Goal: Register for event/course

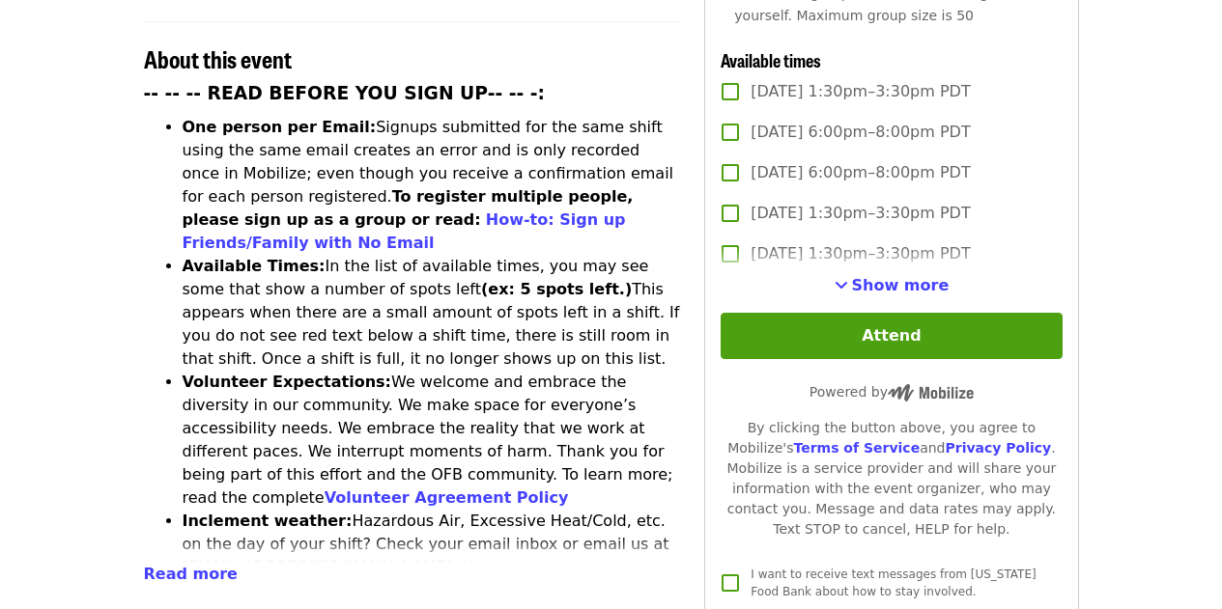
scroll to position [745, 0]
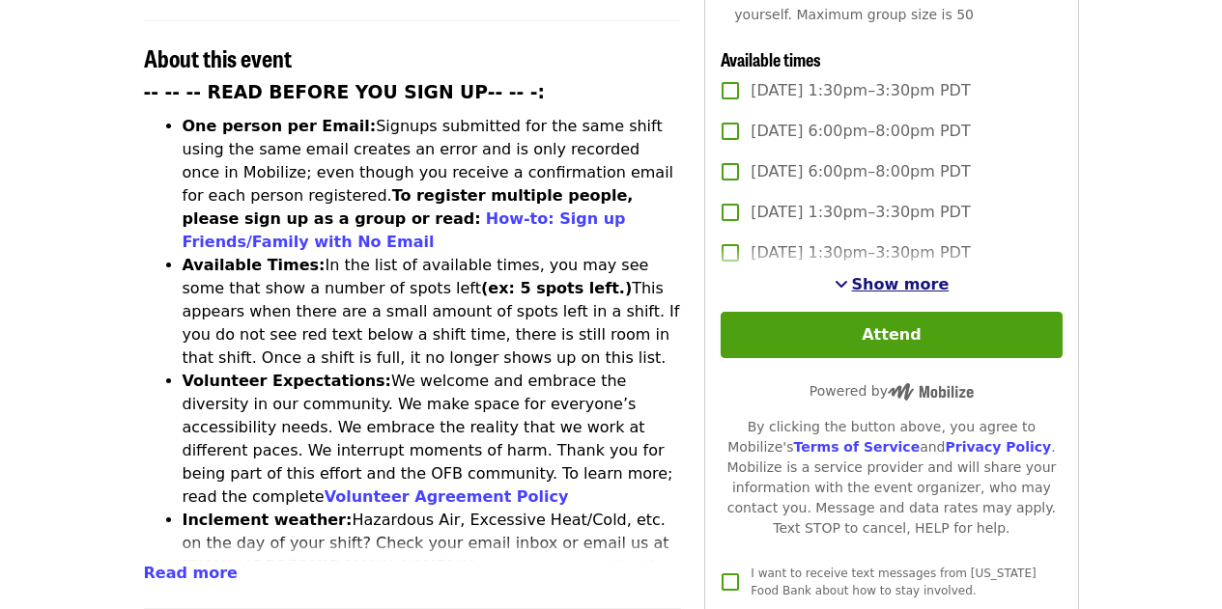
click at [861, 275] on span "Show more" at bounding box center [901, 284] width 98 height 18
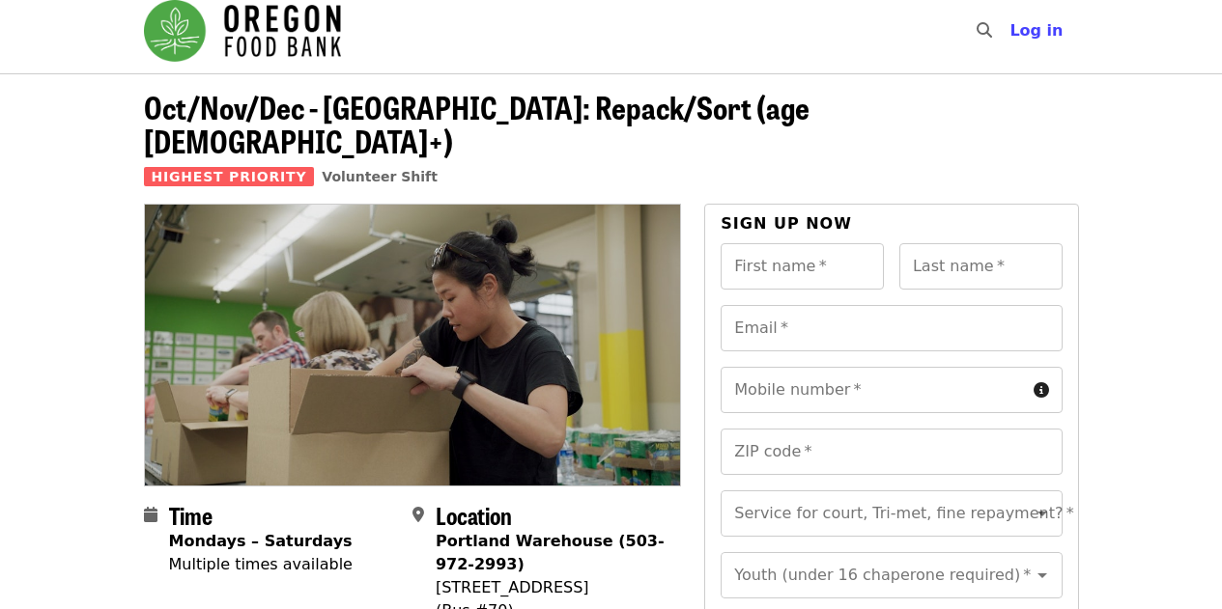
scroll to position [0, 0]
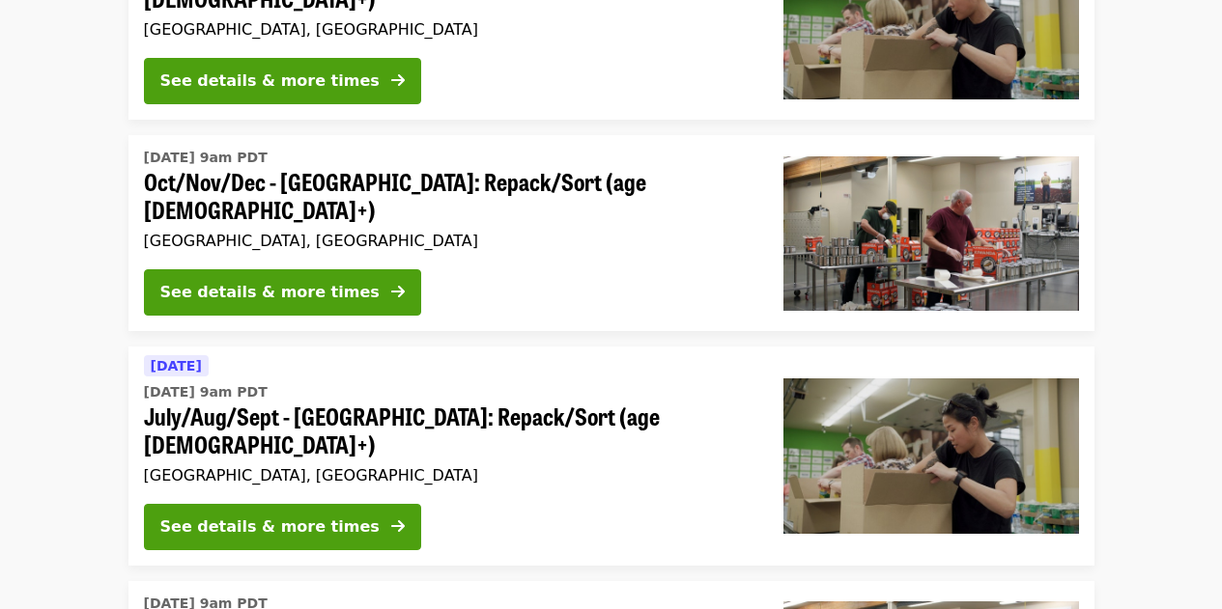
scroll to position [533, 0]
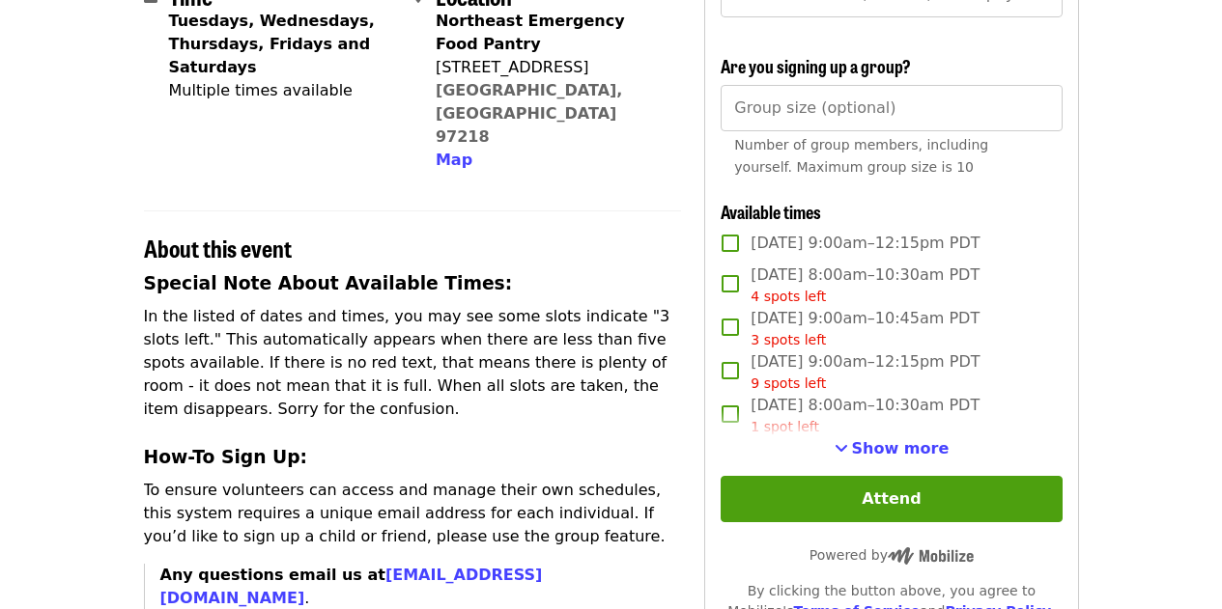
scroll to position [498, 0]
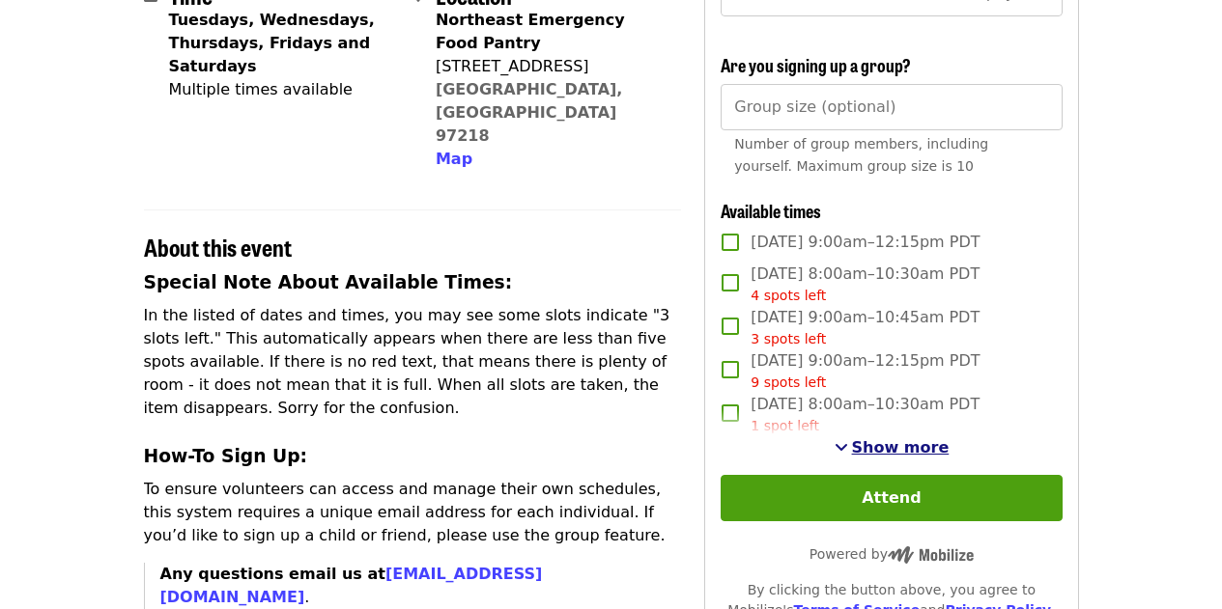
click at [904, 457] on span "Show more" at bounding box center [901, 447] width 98 height 18
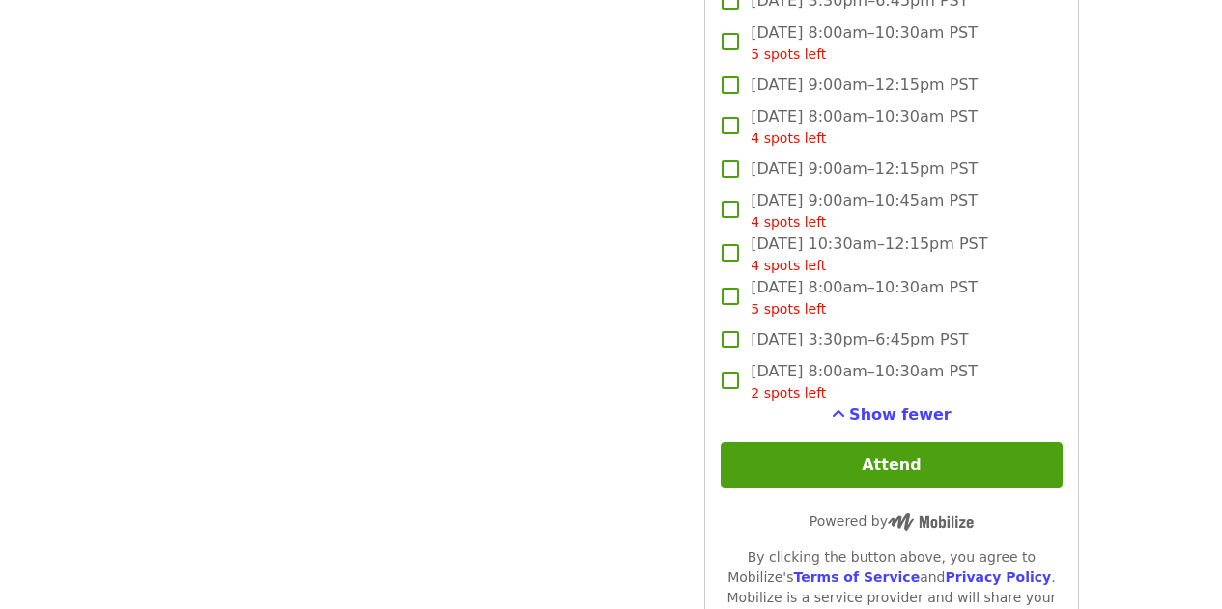
scroll to position [3157, 0]
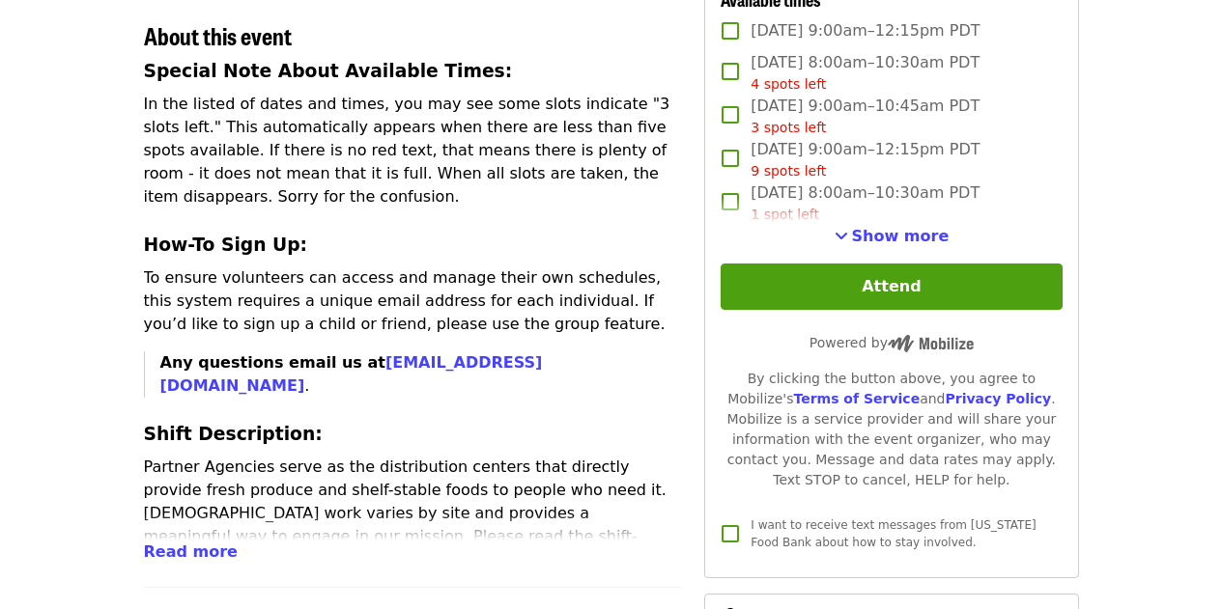
scroll to position [697, 0]
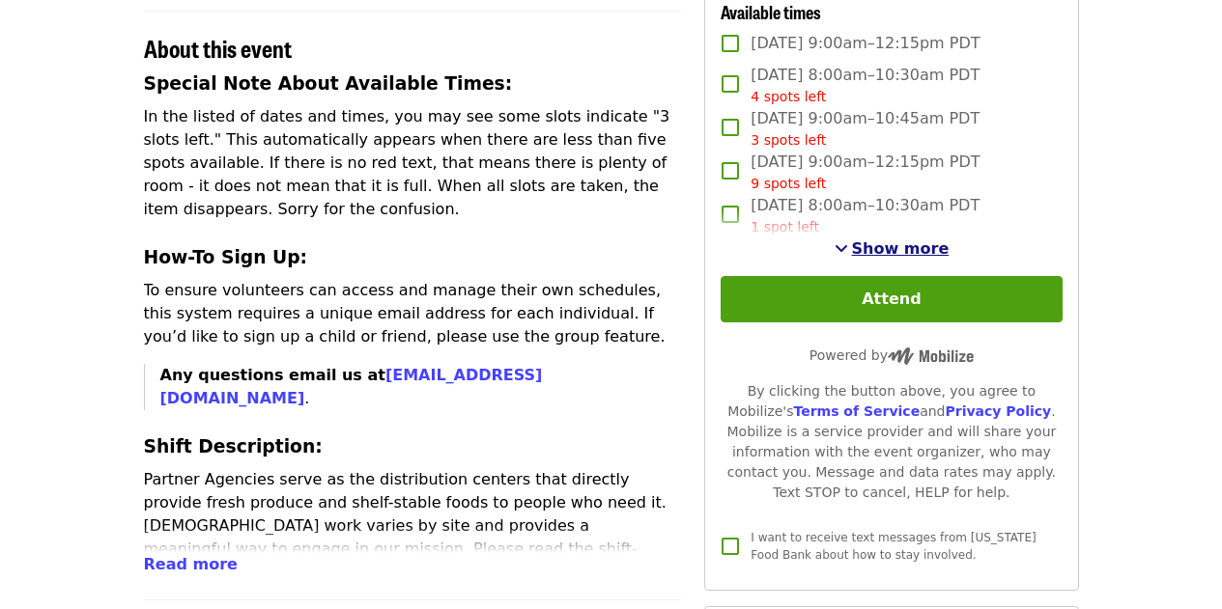
click at [888, 258] on span "Show more" at bounding box center [901, 248] width 98 height 18
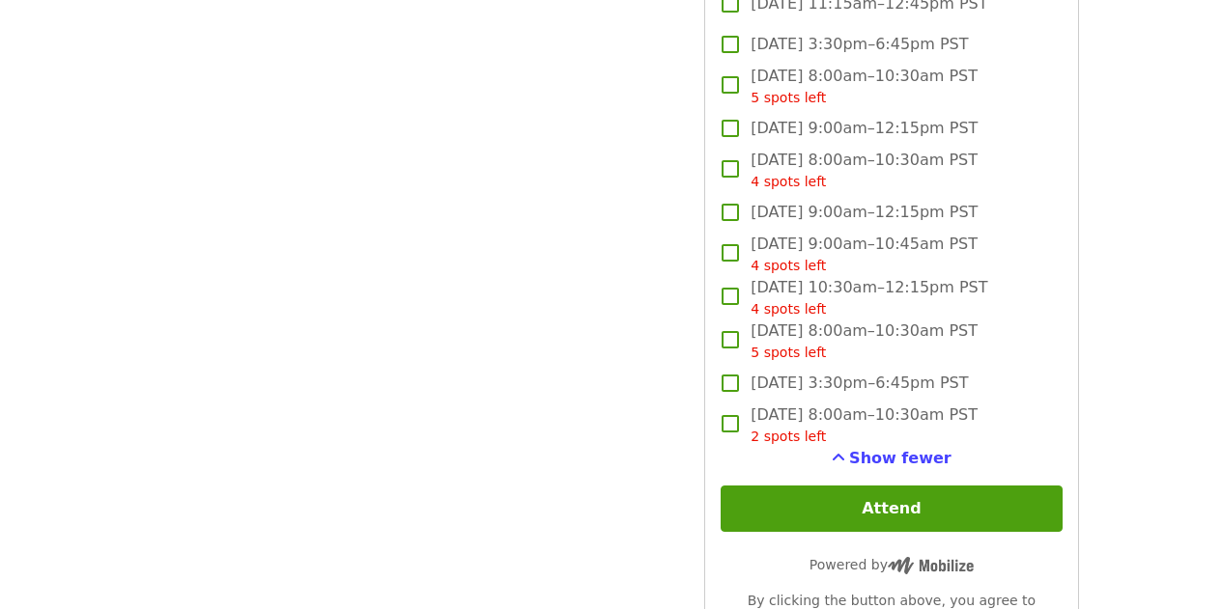
scroll to position [3110, 0]
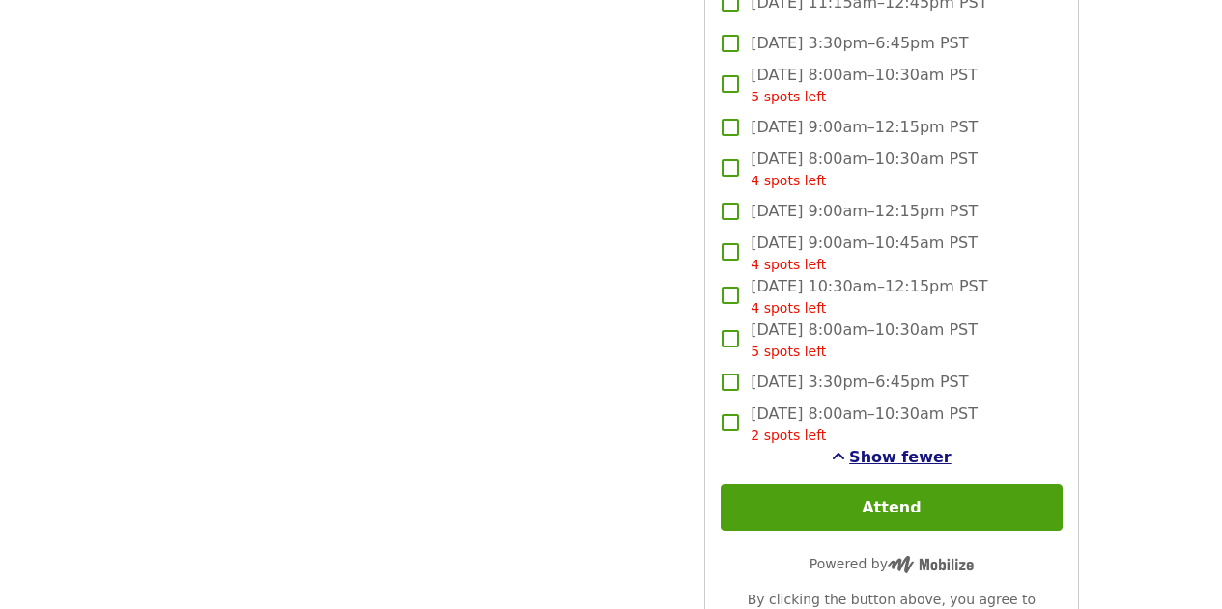
click at [869, 466] on span "Show fewer" at bounding box center [900, 457] width 102 height 18
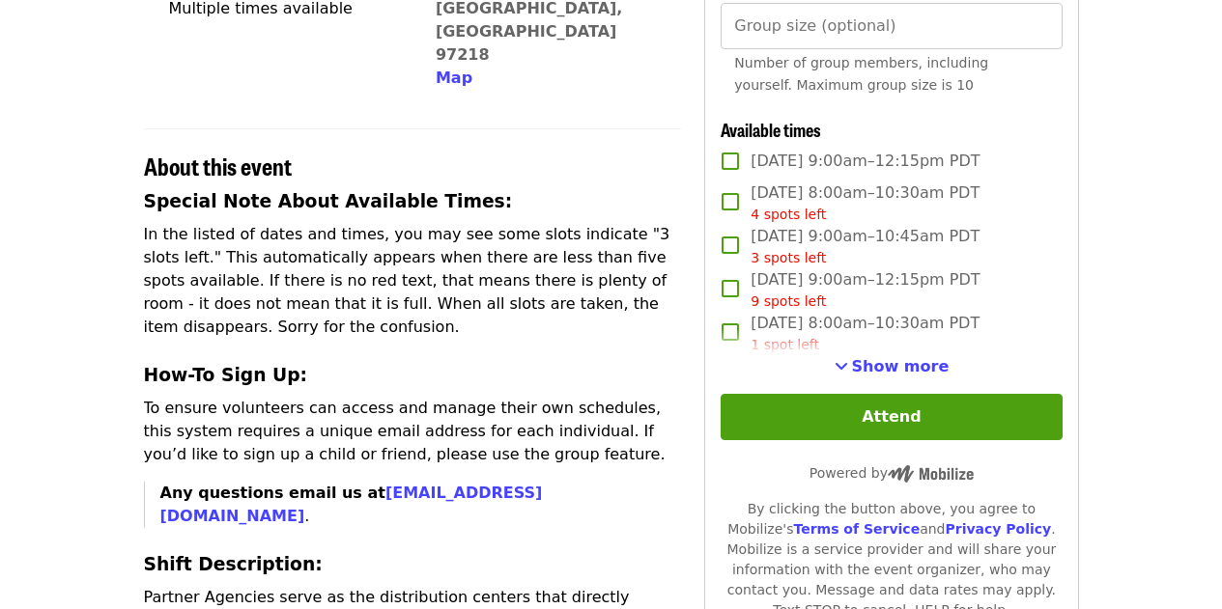
scroll to position [580, 0]
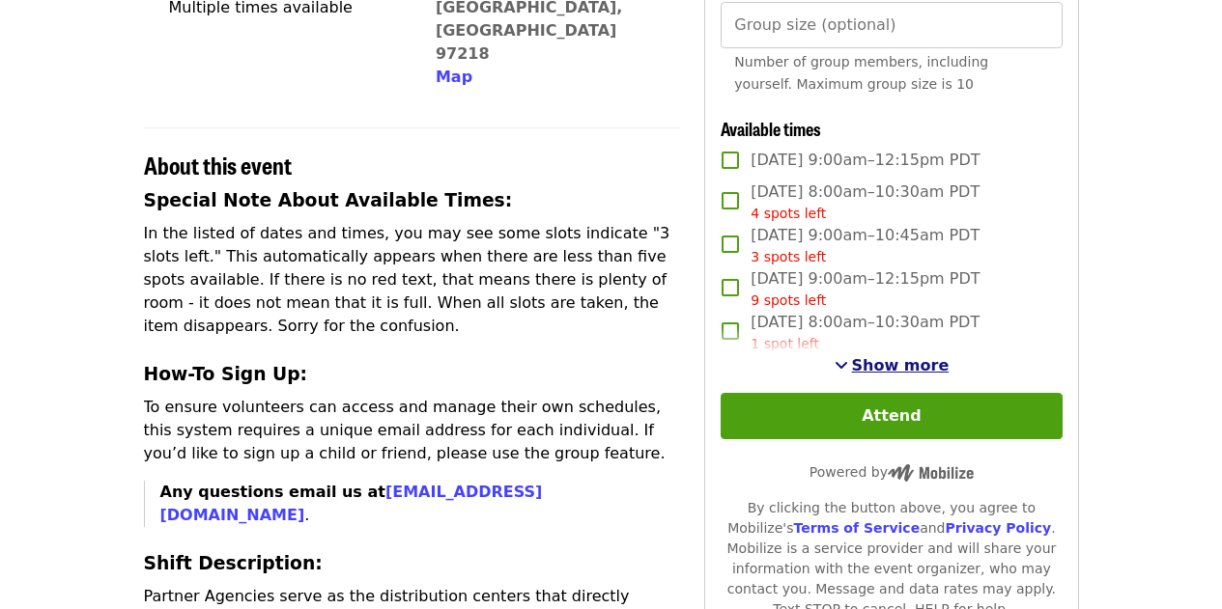
click at [882, 375] on span "Show more" at bounding box center [901, 365] width 98 height 18
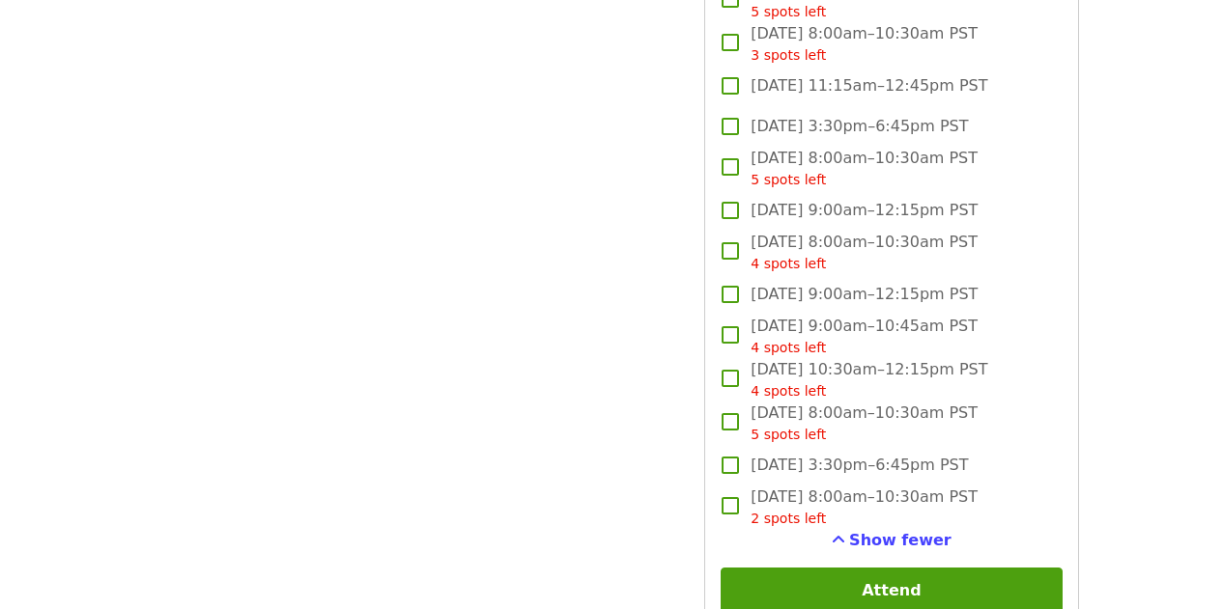
scroll to position [3028, 0]
